Goal: Transaction & Acquisition: Purchase product/service

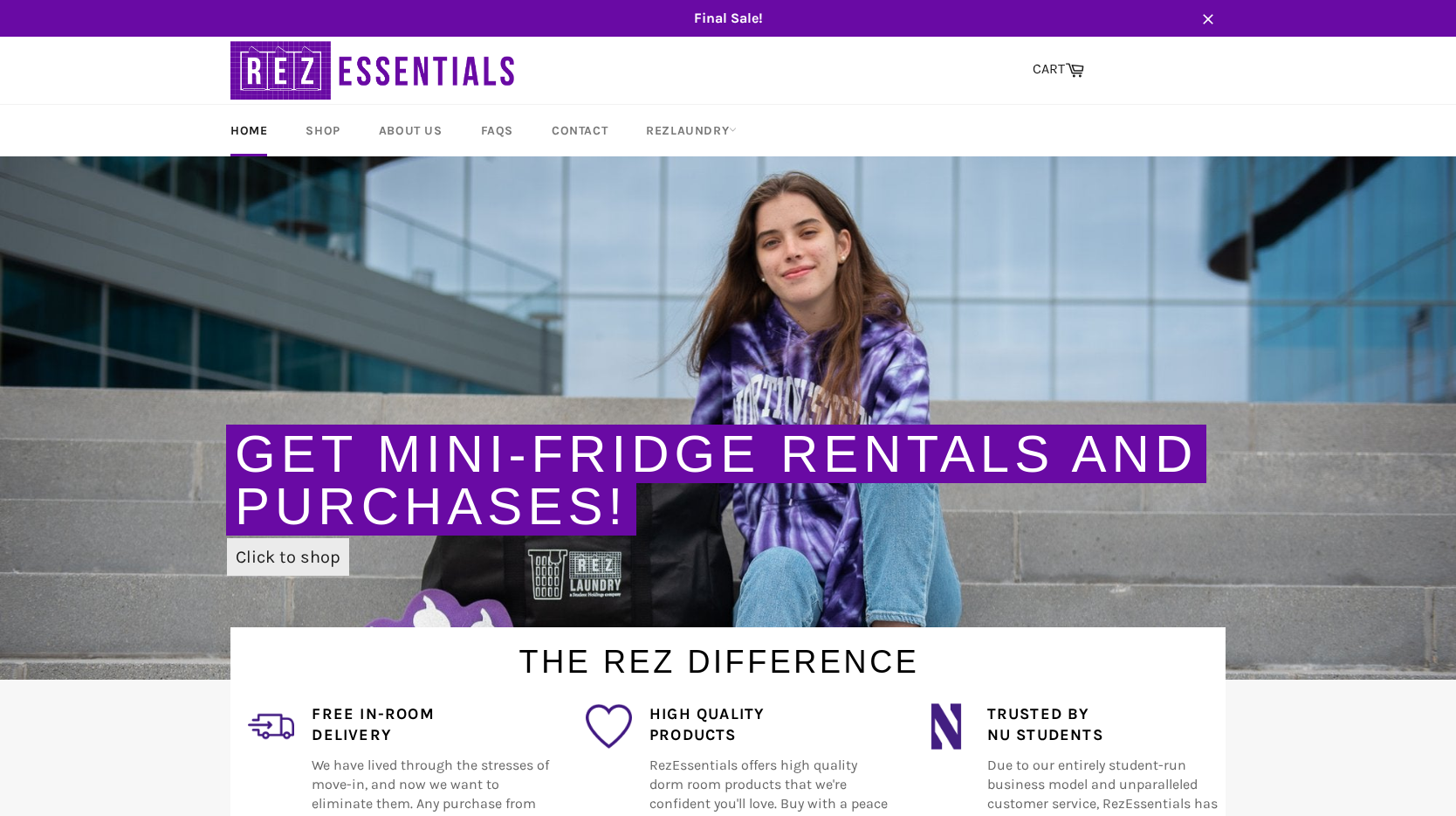
click at [271, 555] on link "Click to shop" at bounding box center [288, 556] width 122 height 37
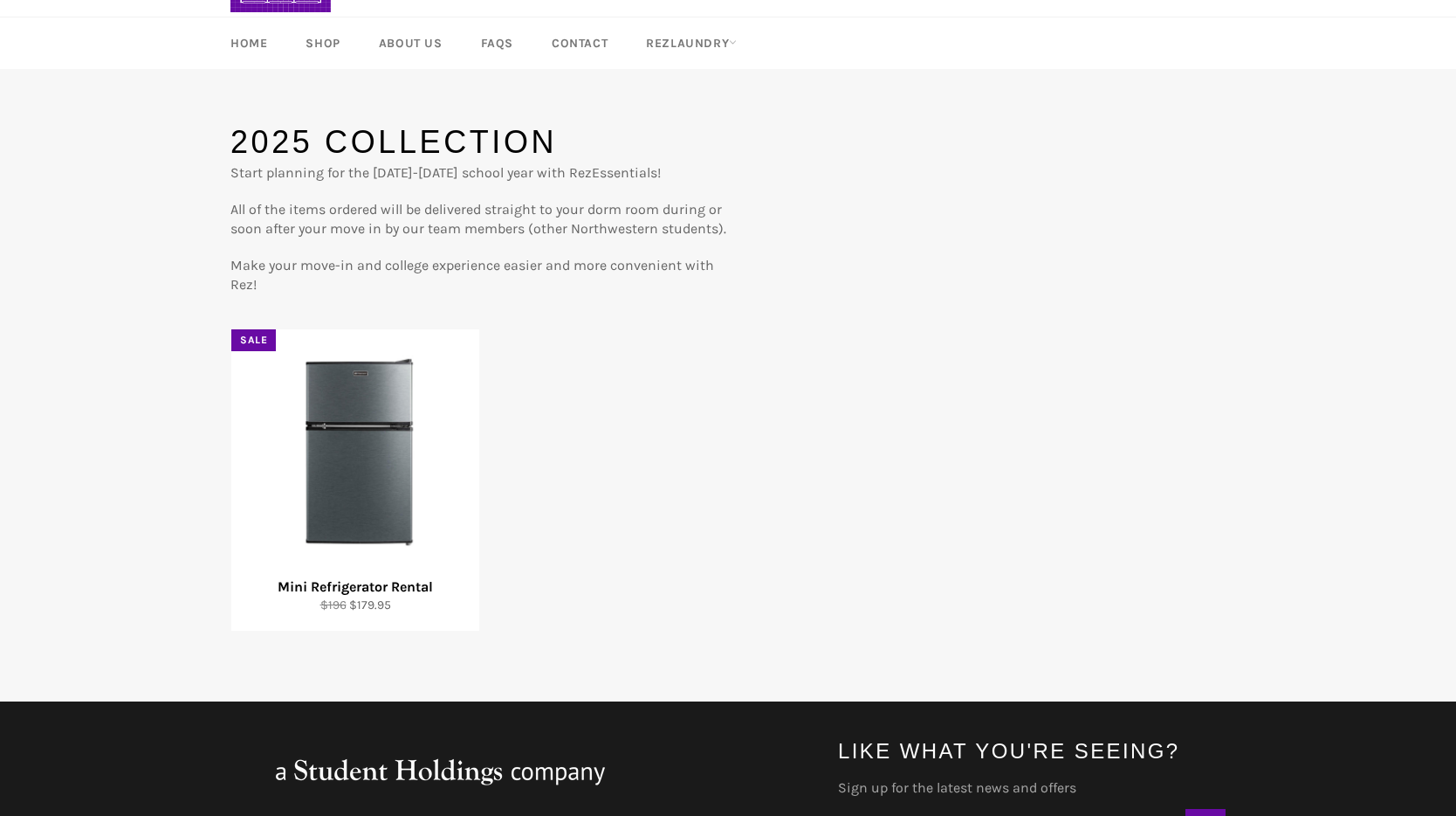
scroll to position [118, 0]
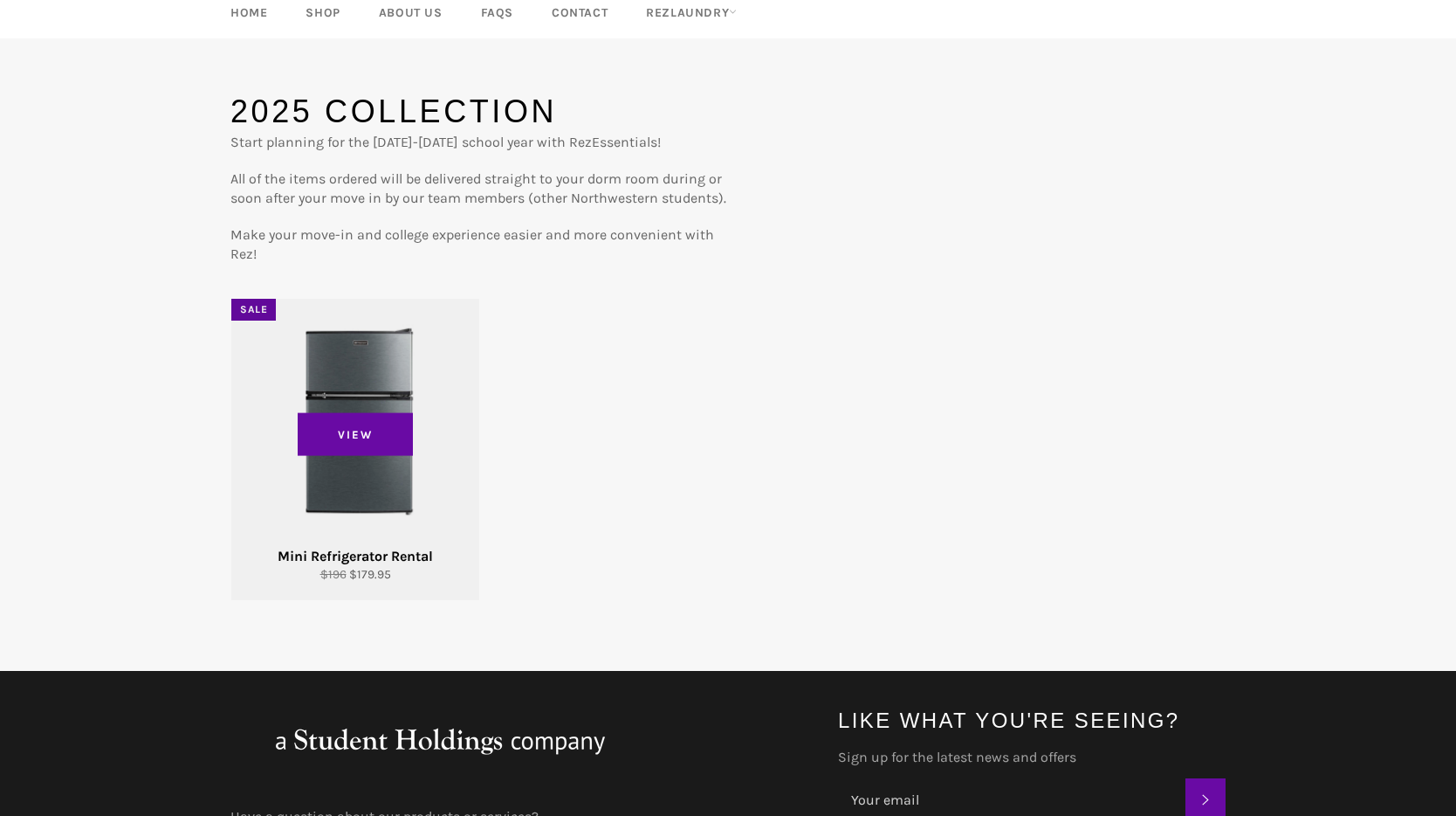
click at [368, 462] on div "View" at bounding box center [354, 450] width 248 height 302
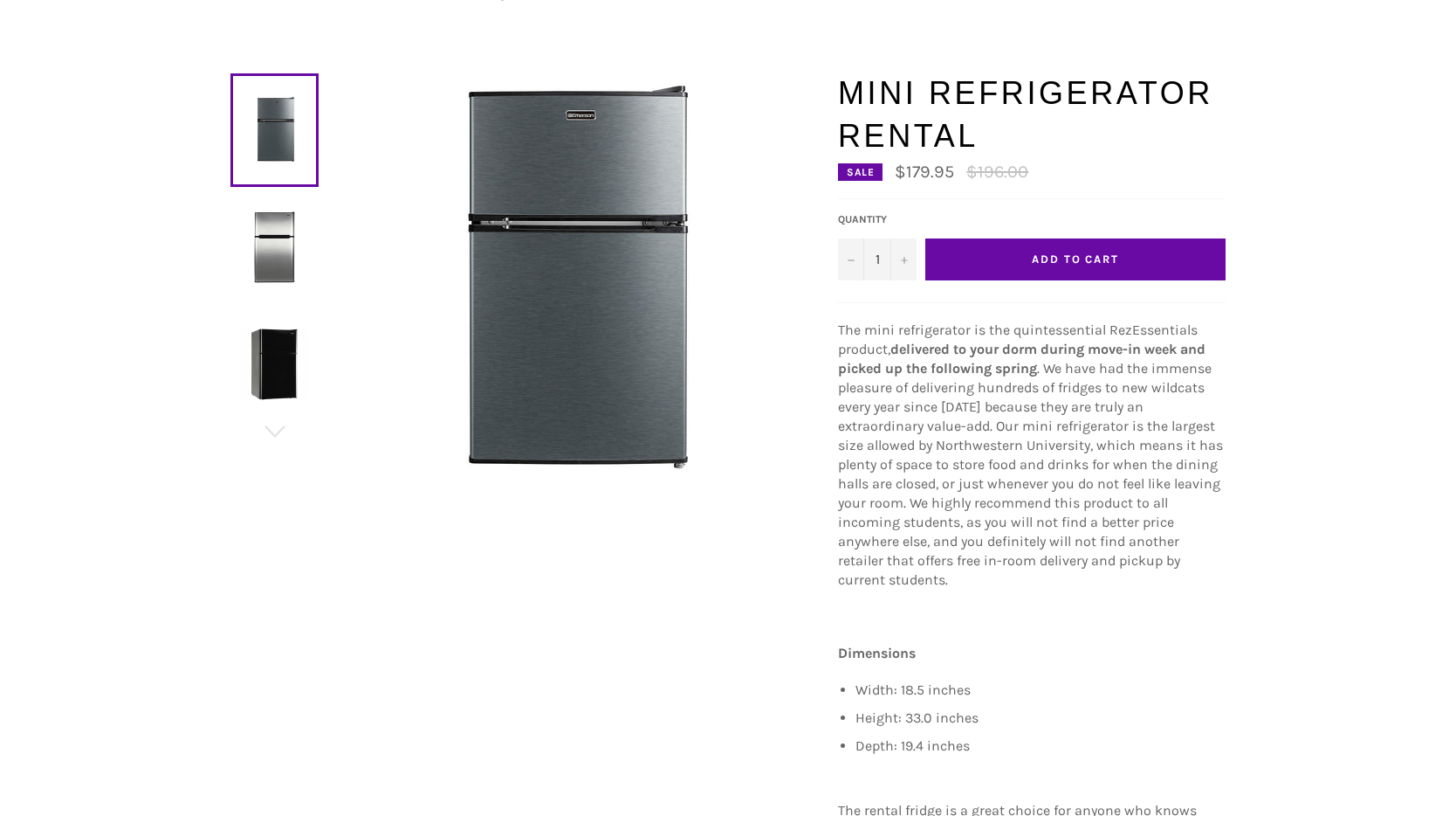
scroll to position [147, 0]
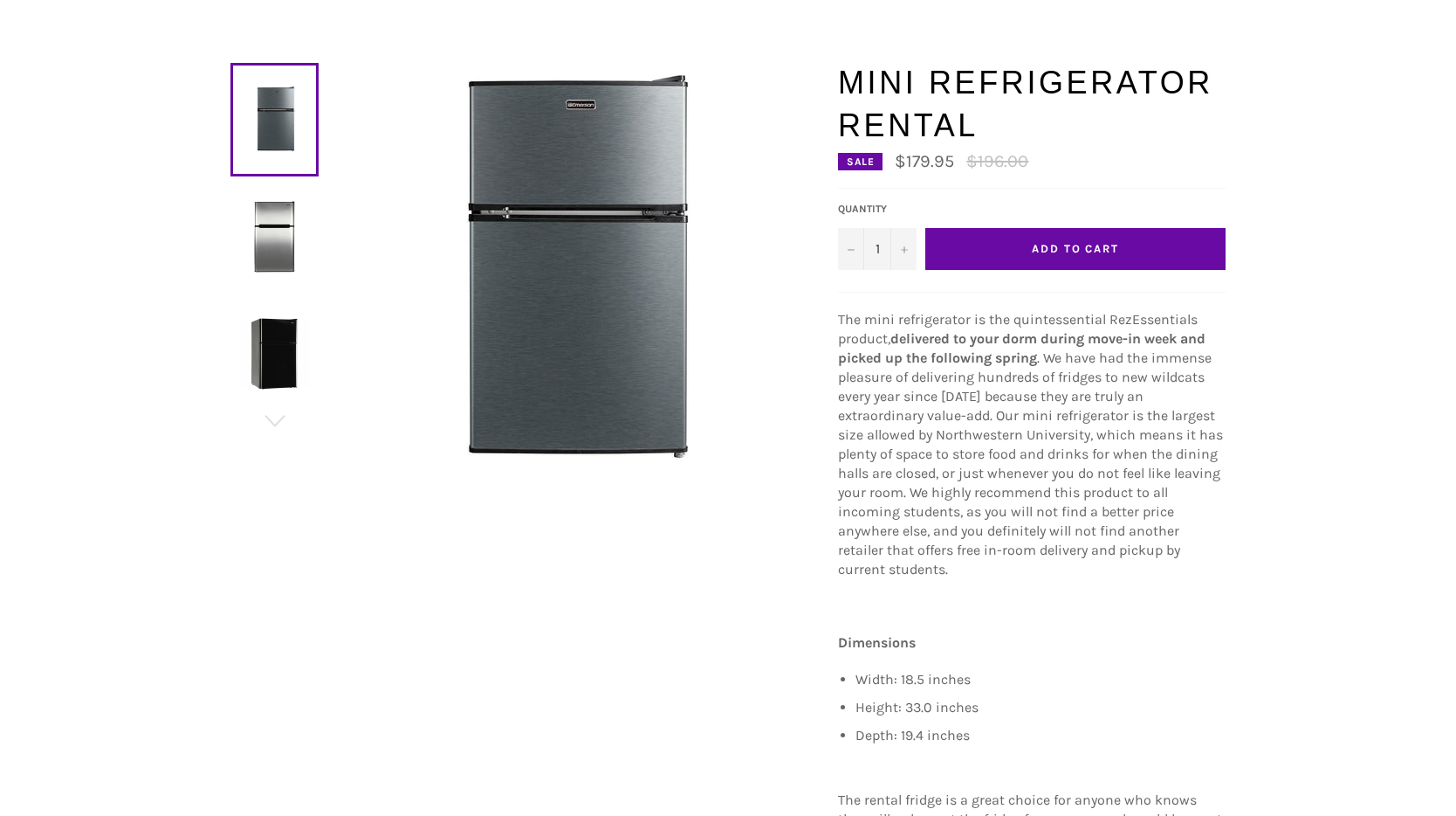
click at [1067, 248] on span "Add to Cart" at bounding box center [1075, 248] width 87 height 13
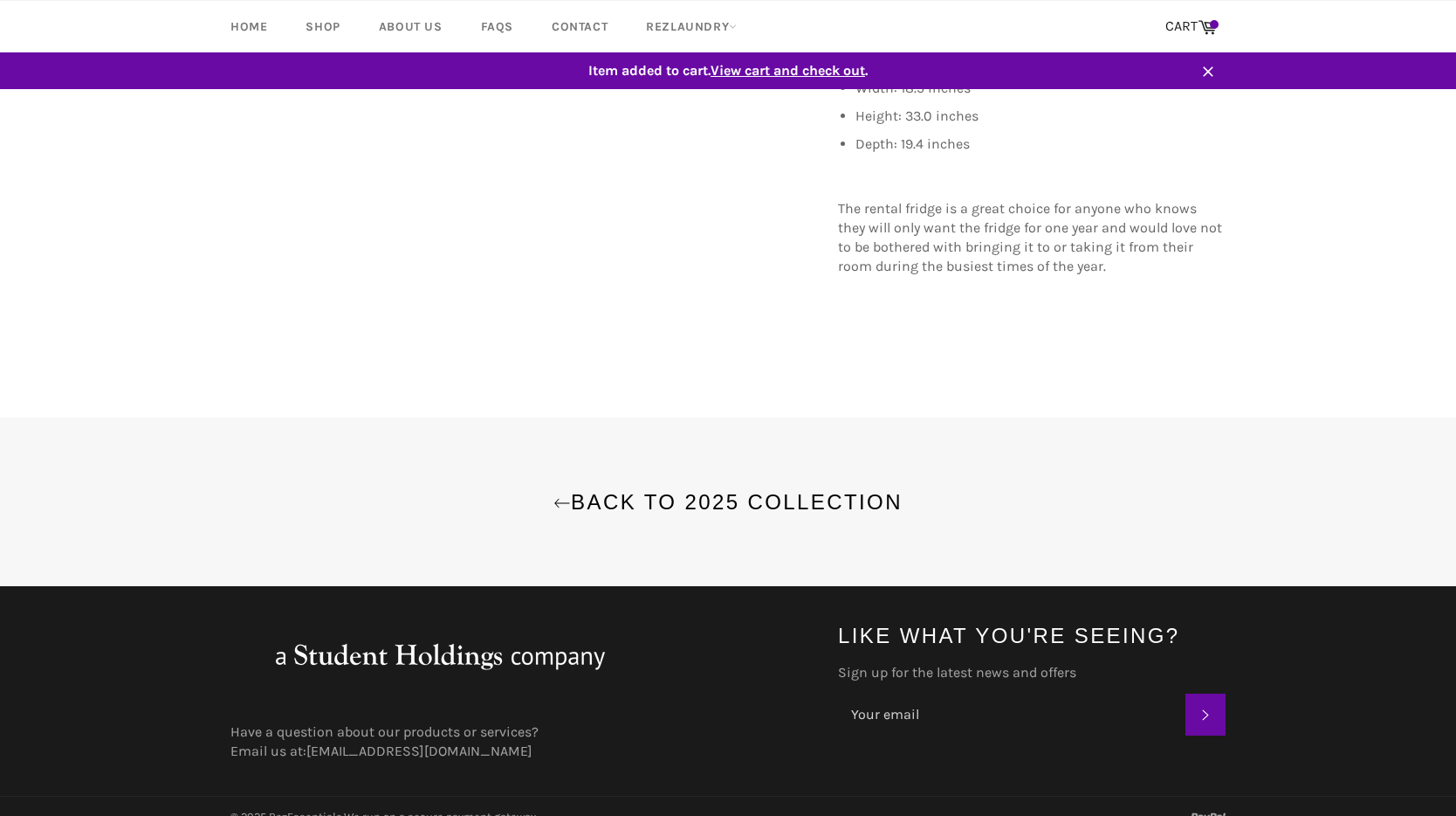
scroll to position [0, 0]
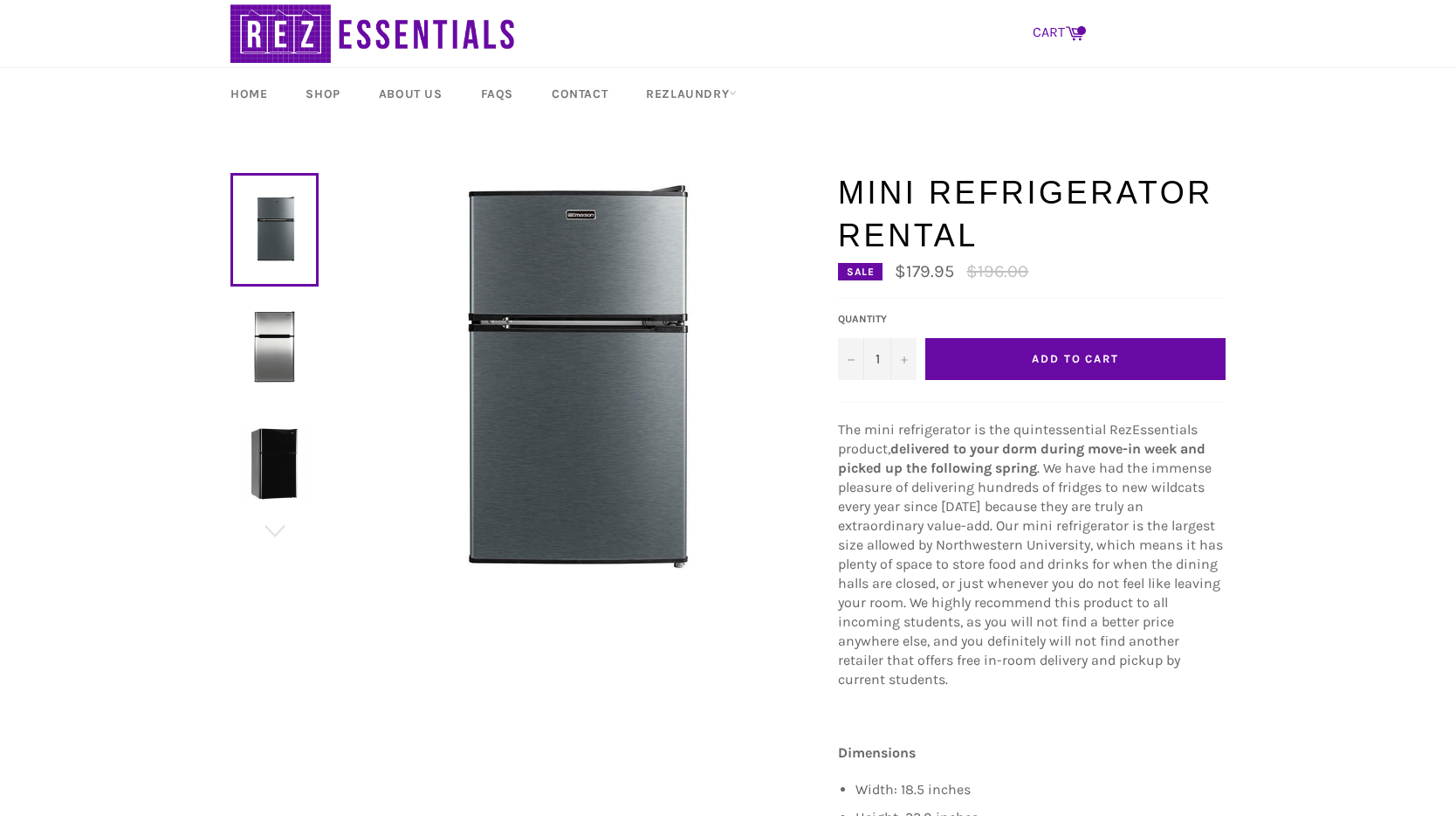
click at [1065, 31] on icon at bounding box center [1075, 32] width 20 height 20
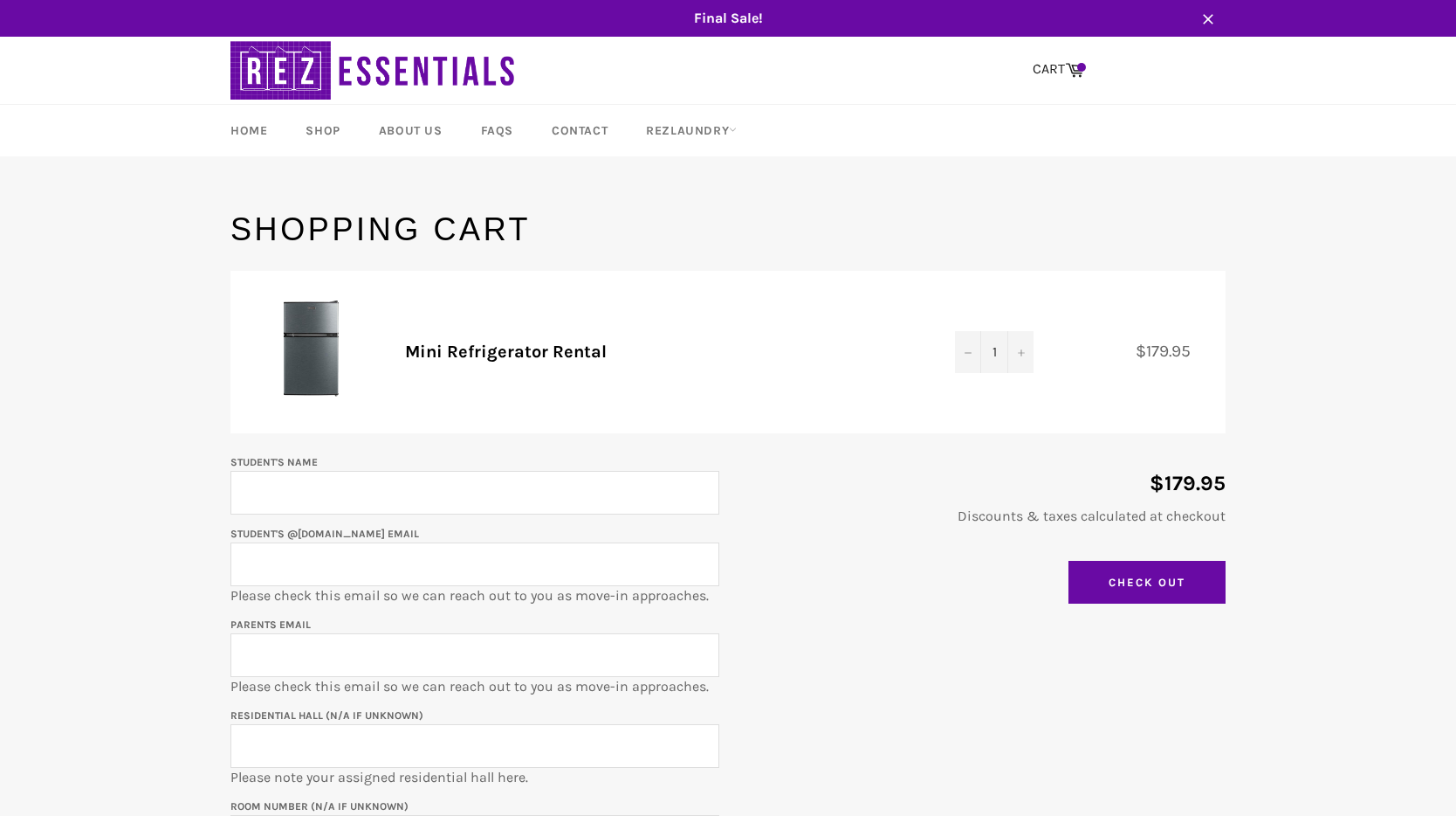
click at [181, 229] on main "Shopping Cart Product Quantity Total Mini Refrigerator Rental Quantity 1 − + $1…" at bounding box center [728, 577] width 1456 height 740
click at [270, 479] on input "Student's Name" at bounding box center [474, 493] width 489 height 44
type input "Akshara Arvind"
type input "aksharaarvind2029@u.northwestern.edu"
click at [277, 648] on input "Parents email" at bounding box center [474, 654] width 489 height 44
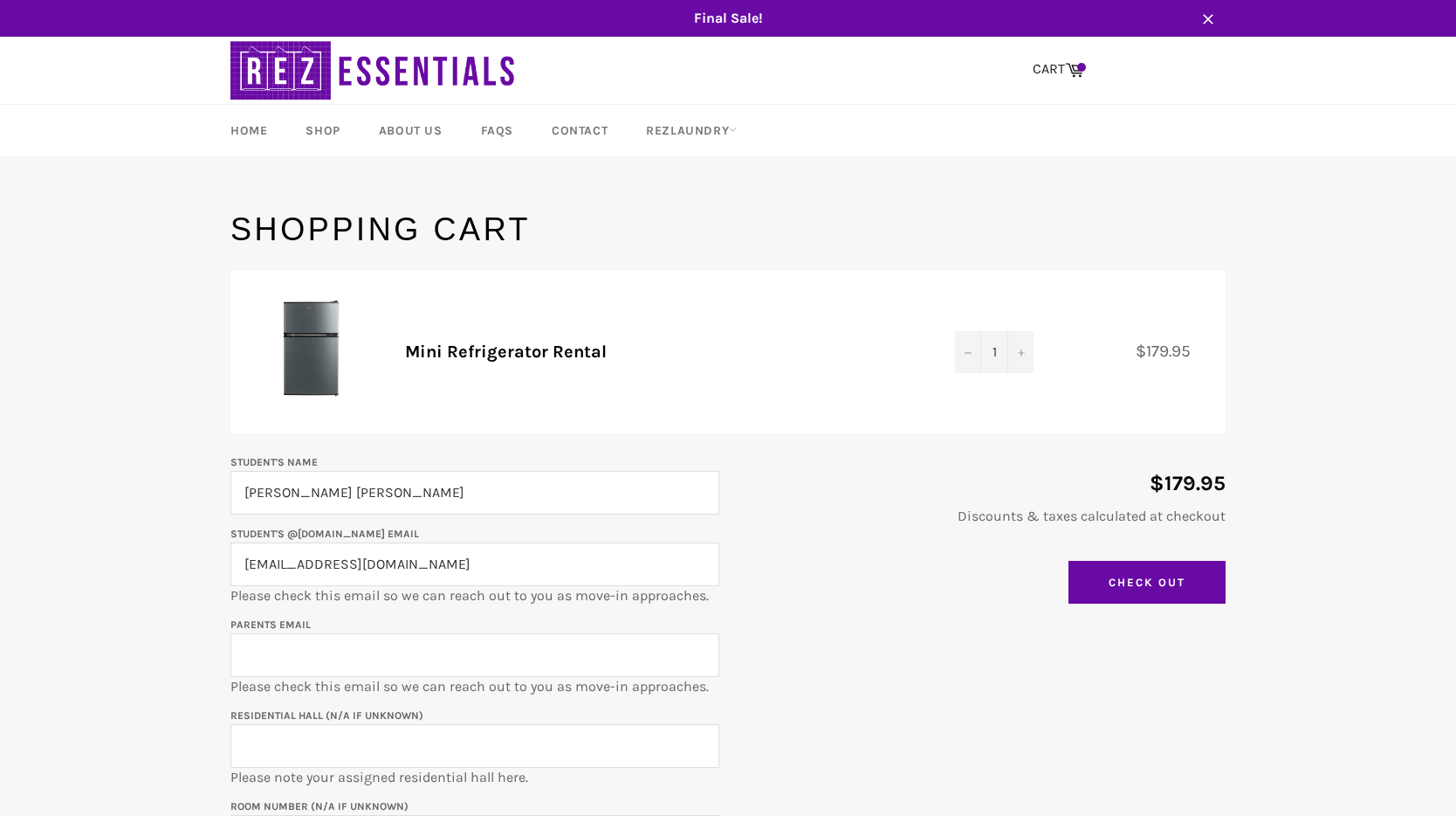
type input "rsreeranjani@gmail.com"
click at [829, 678] on div "Student's Name Akshara Arvind Student's @u.northwestern.edu email aksharaarvind…" at bounding box center [720, 664] width 1012 height 426
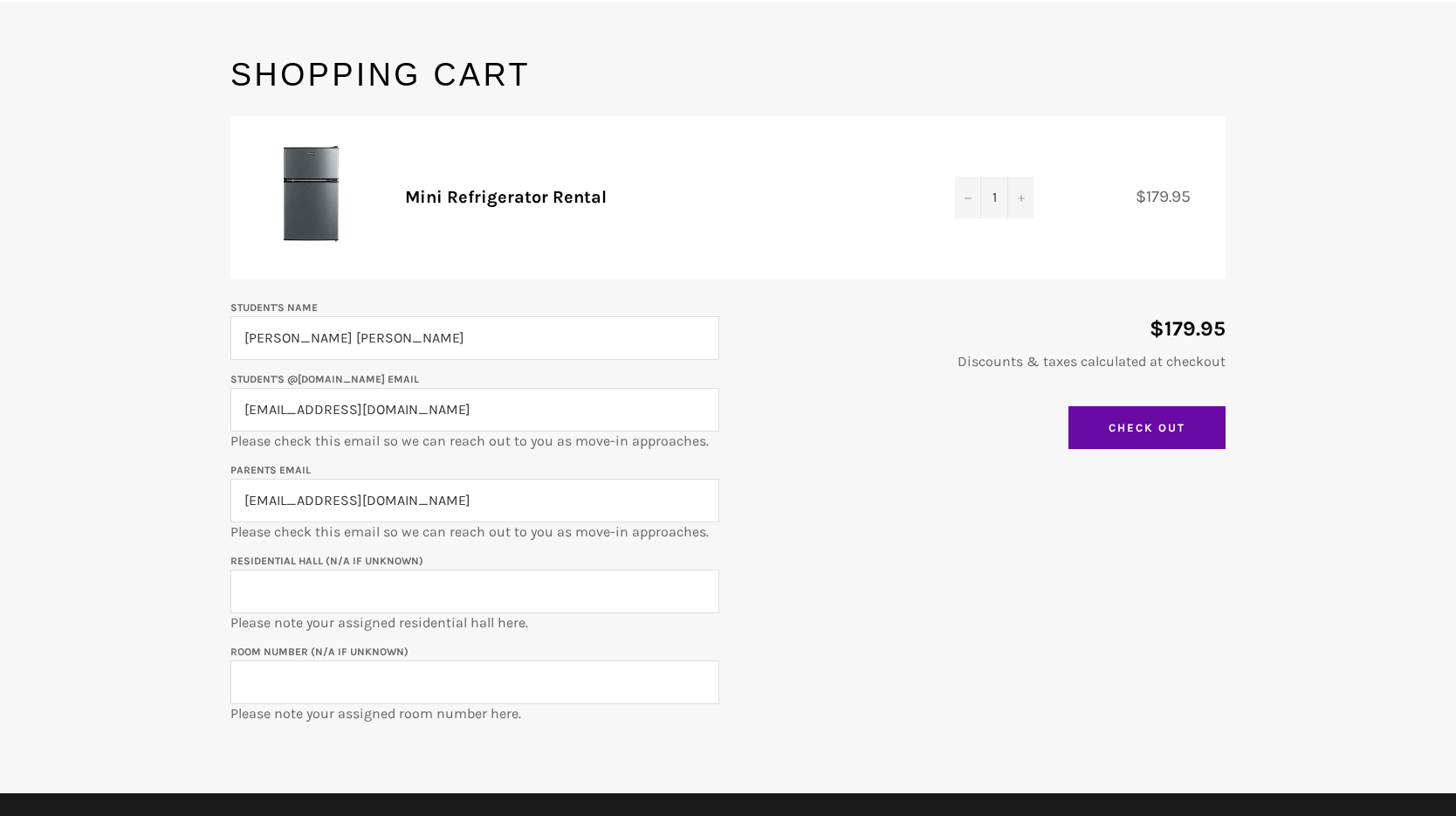
scroll to position [157, 0]
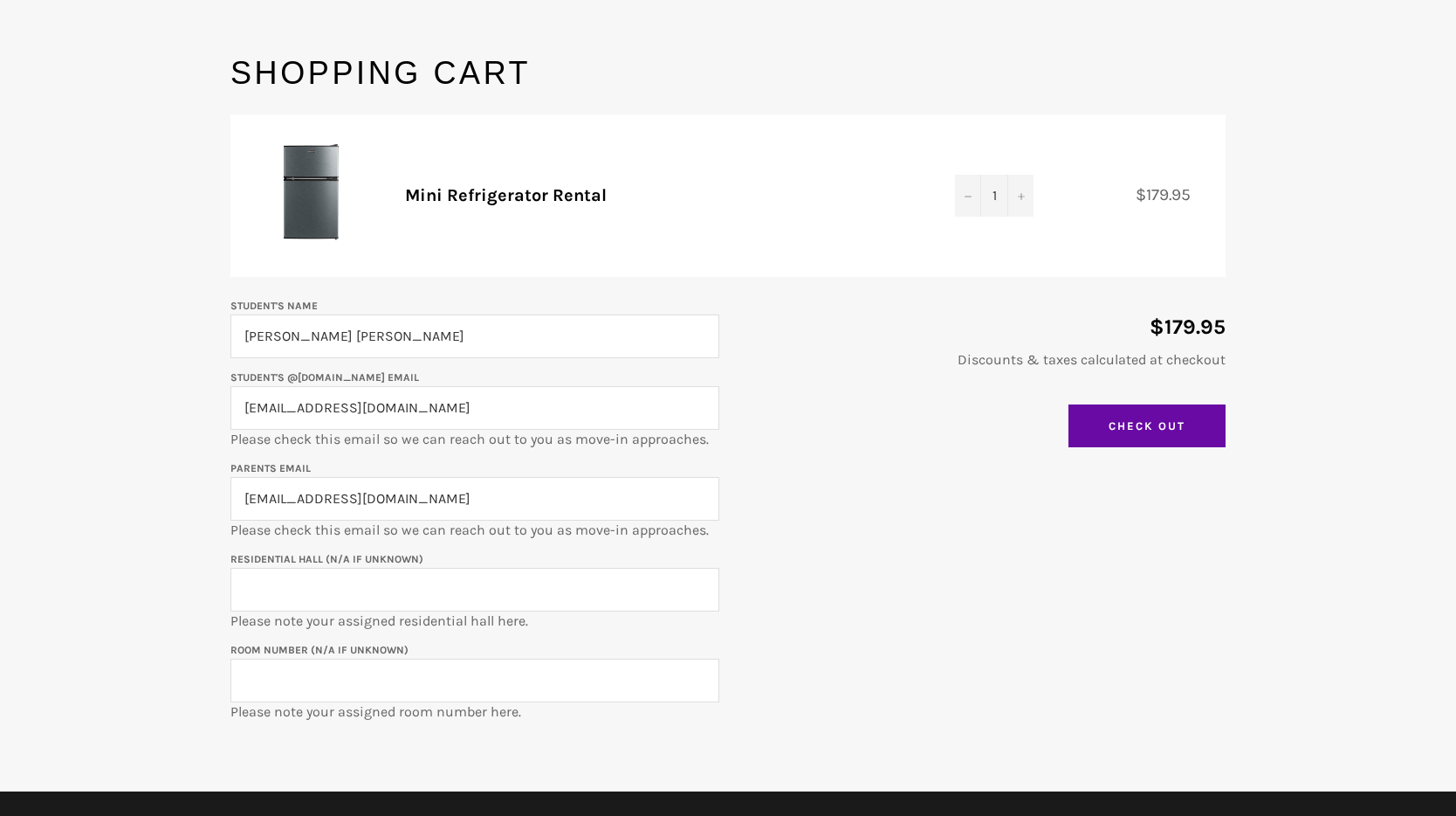
click at [329, 585] on input "Residential Hall (N/A if unknown)" at bounding box center [474, 590] width 489 height 44
type input "Ayers"
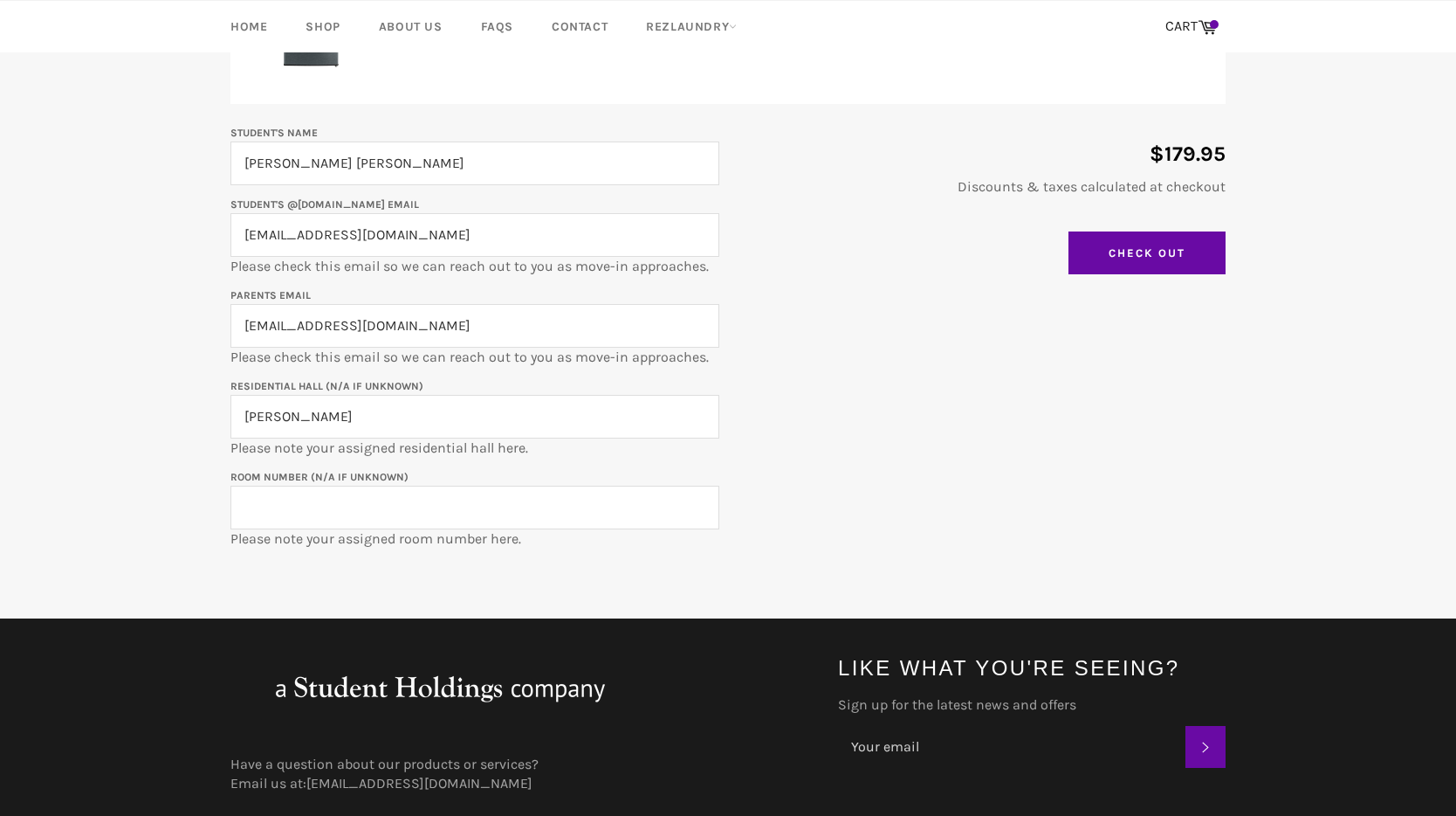
scroll to position [331, 0]
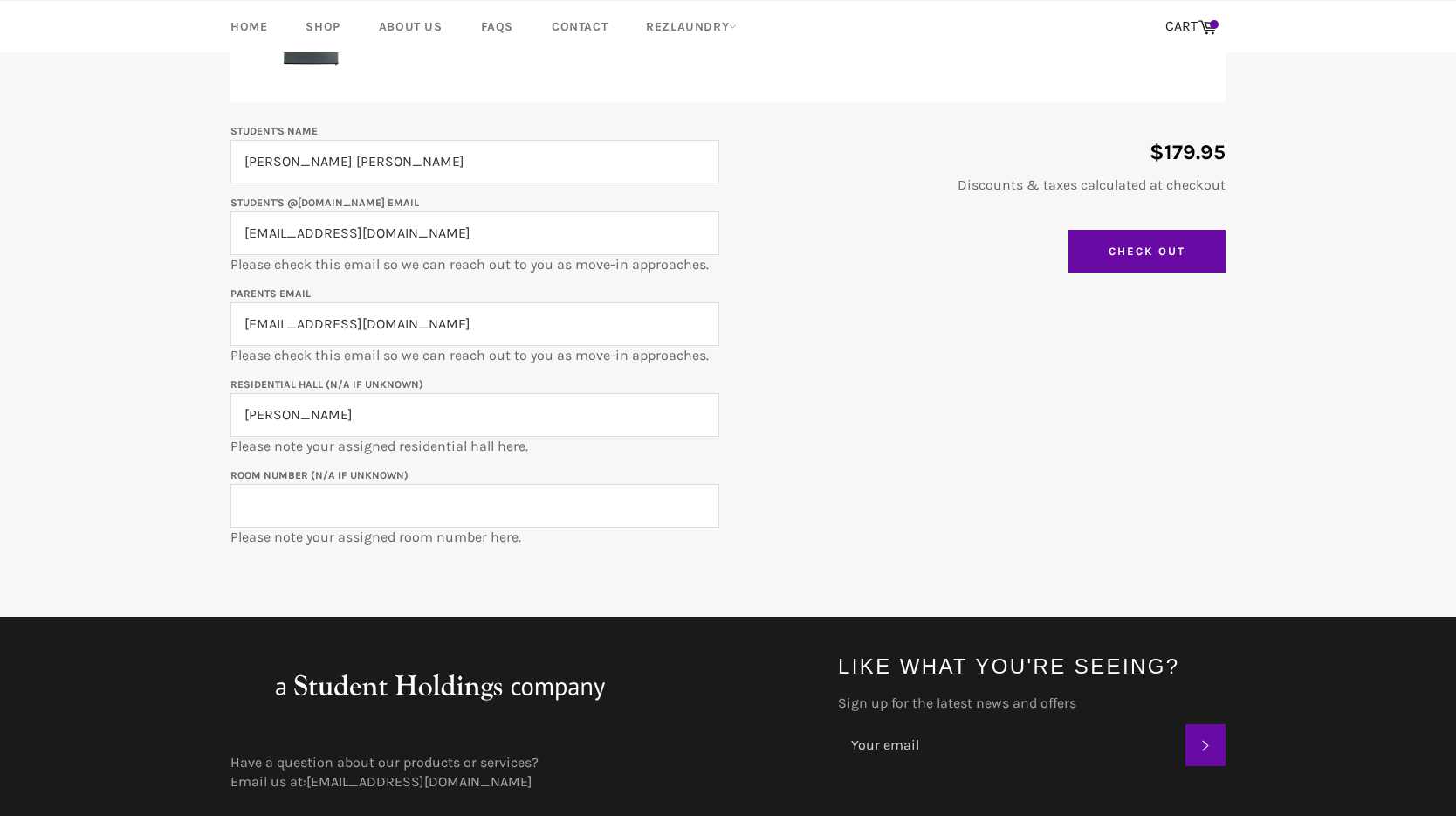
click at [877, 462] on div "Student's Name Akshara Arvind Student's @u.northwestern.edu email aksharaarvind…" at bounding box center [720, 333] width 1012 height 426
click at [392, 544] on p "Room Number (N/A if unknown) Please note your assigned room number here." at bounding box center [474, 505] width 489 height 82
click at [383, 519] on input "Room Number (N/A if unknown)" at bounding box center [474, 505] width 489 height 44
type input "AYR-0124"
click at [363, 407] on input "Ayers" at bounding box center [474, 414] width 489 height 44
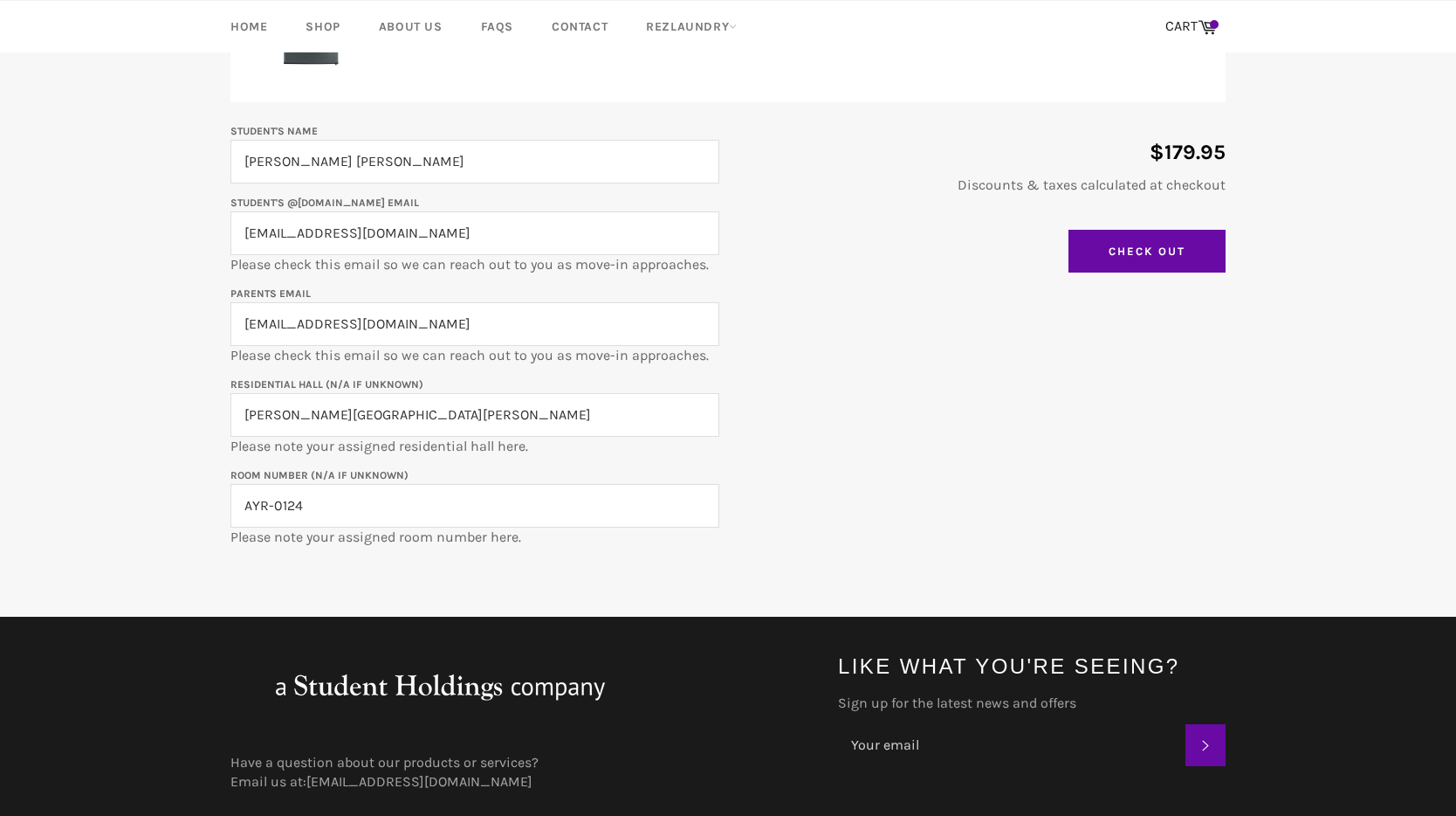
type input "Ayers Hall"
click at [795, 478] on div "Student's Name Akshara Arvind Student's @u.northwestern.edu email aksharaarvind…" at bounding box center [720, 333] width 1012 height 426
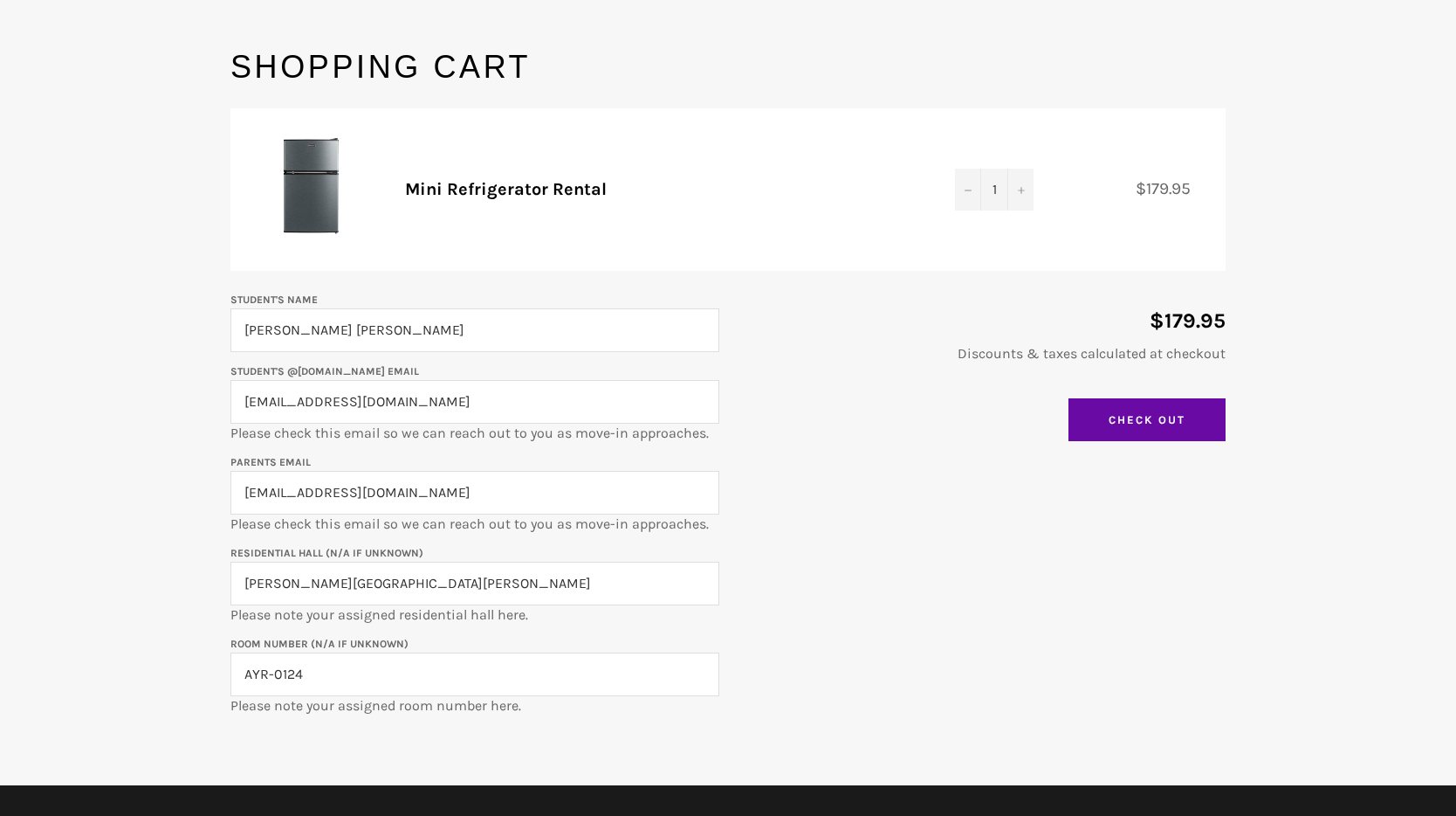
scroll to position [0, 0]
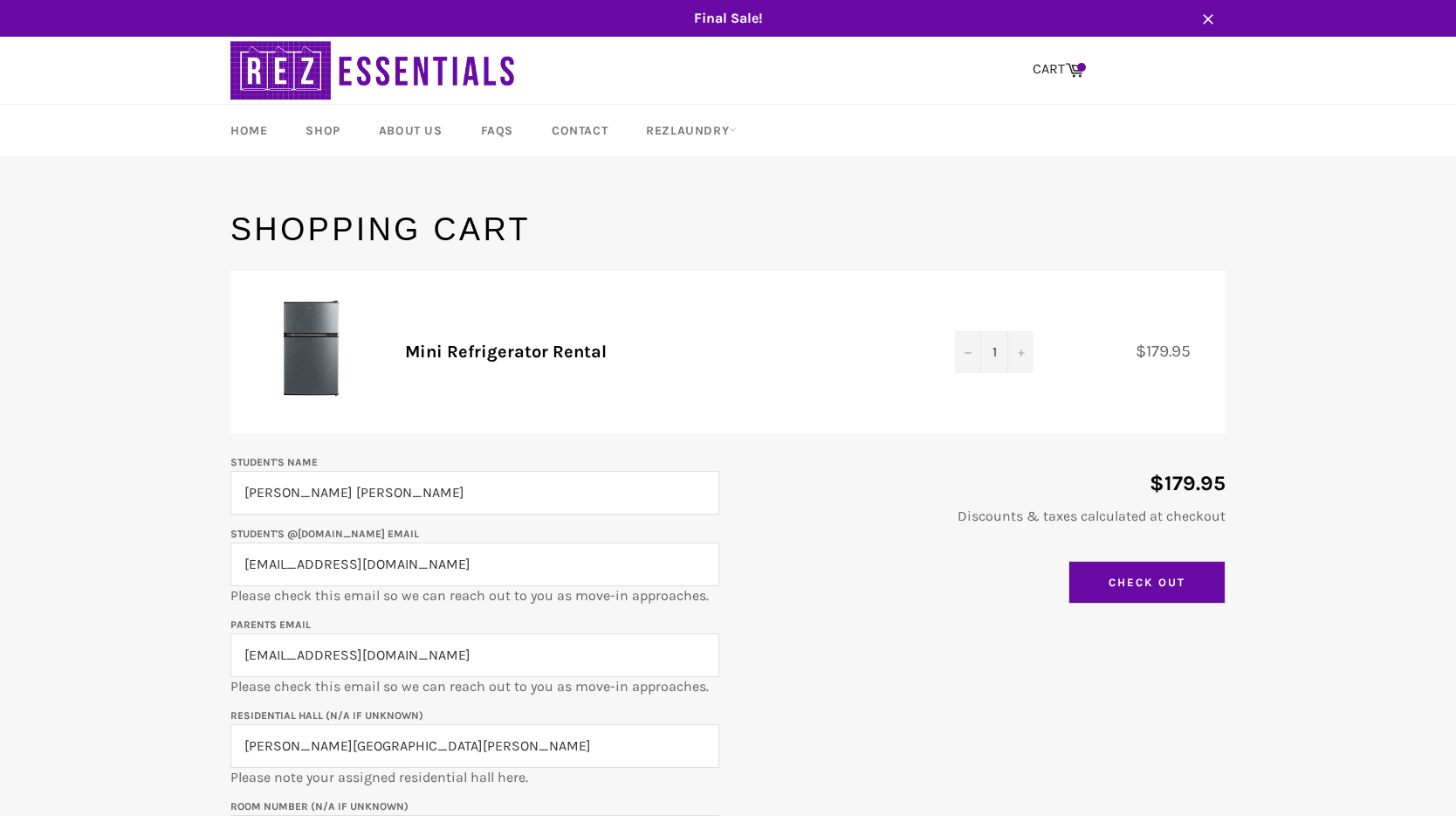
click at [1151, 582] on input "Check Out" at bounding box center [1147, 582] width 157 height 44
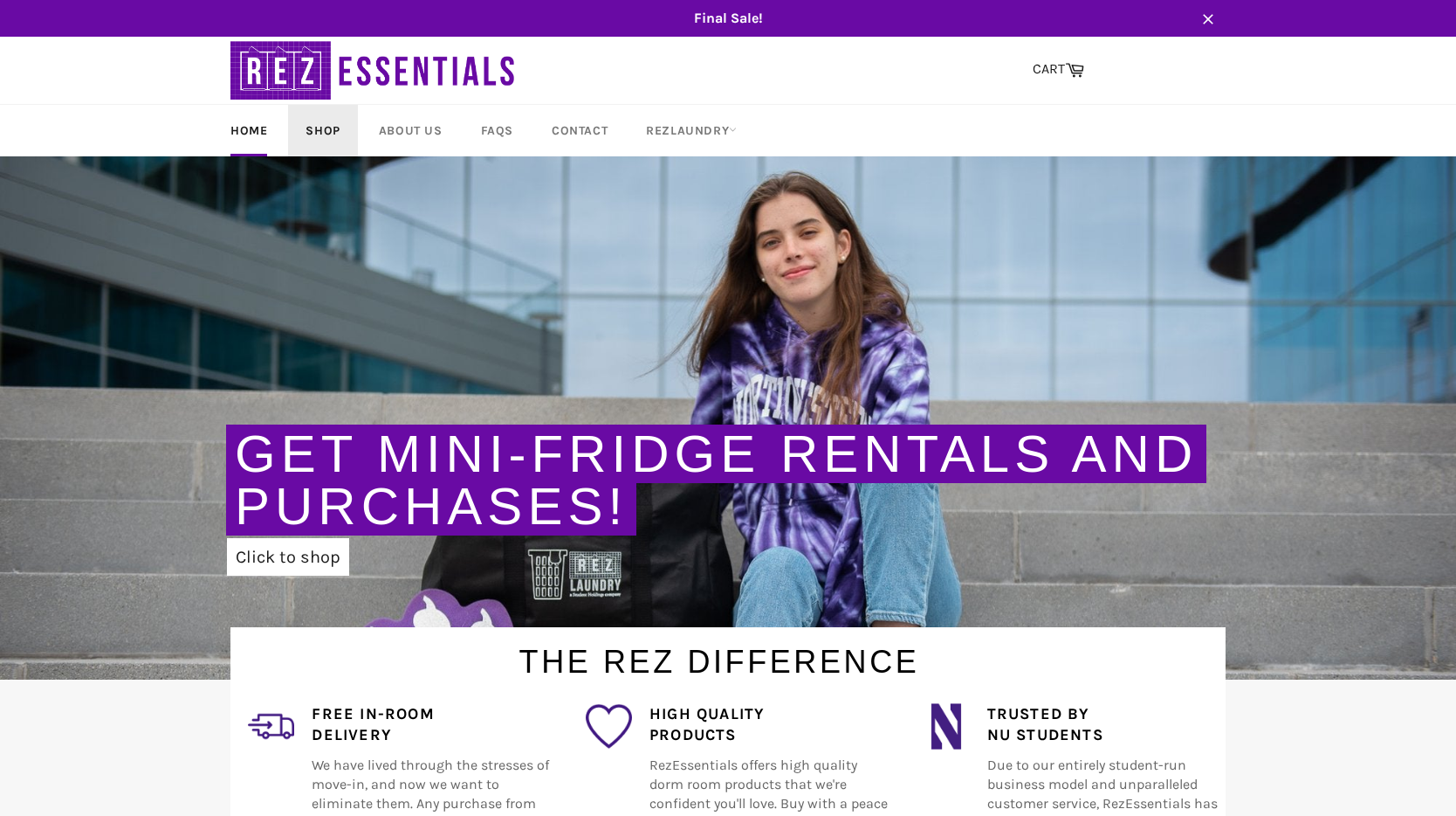
click at [316, 142] on link "Shop" at bounding box center [322, 130] width 69 height 52
